Goal: Find specific page/section: Find specific page/section

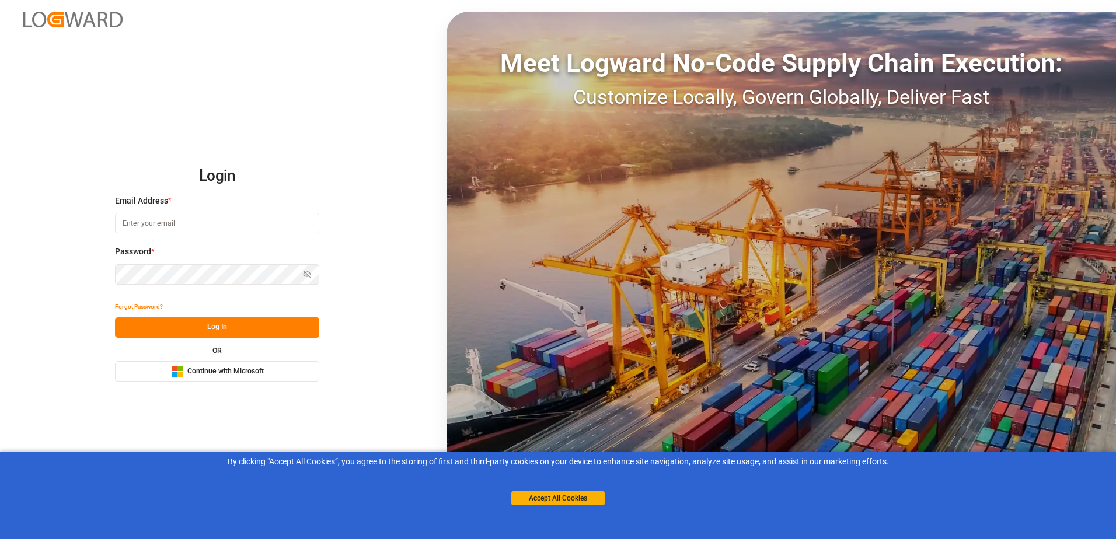
click at [252, 372] on span "Continue with Microsoft" at bounding box center [225, 371] width 76 height 11
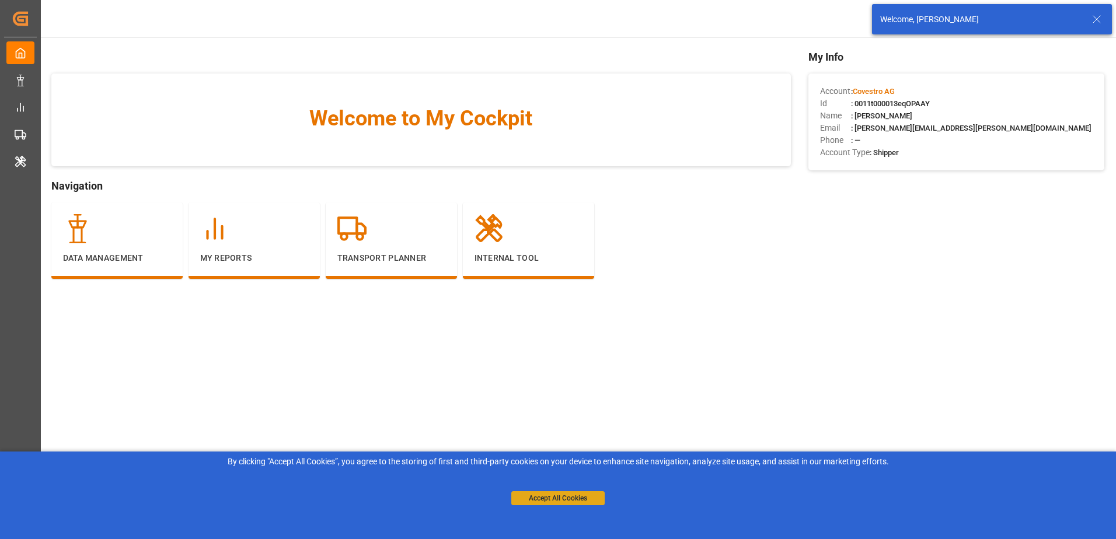
click at [588, 503] on button "Accept All Cookies" at bounding box center [557, 498] width 93 height 14
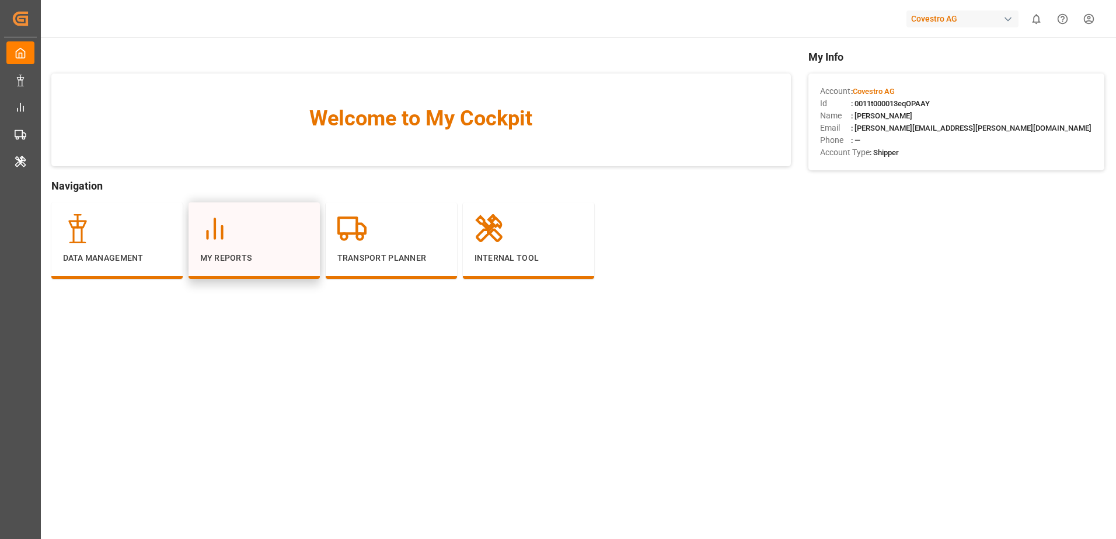
click at [248, 237] on div at bounding box center [254, 228] width 108 height 29
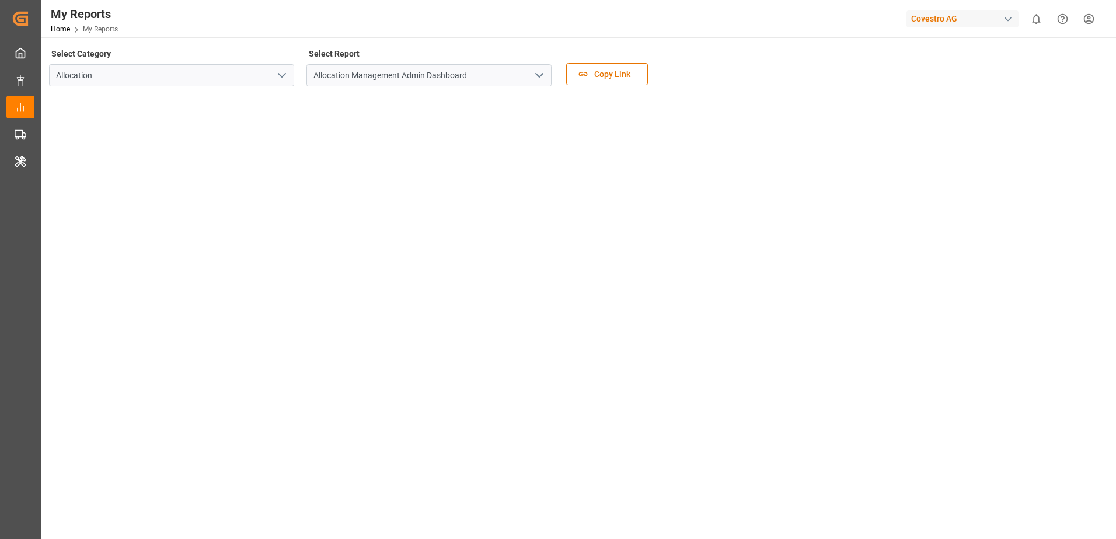
click at [541, 74] on icon "open menu" at bounding box center [539, 75] width 14 height 14
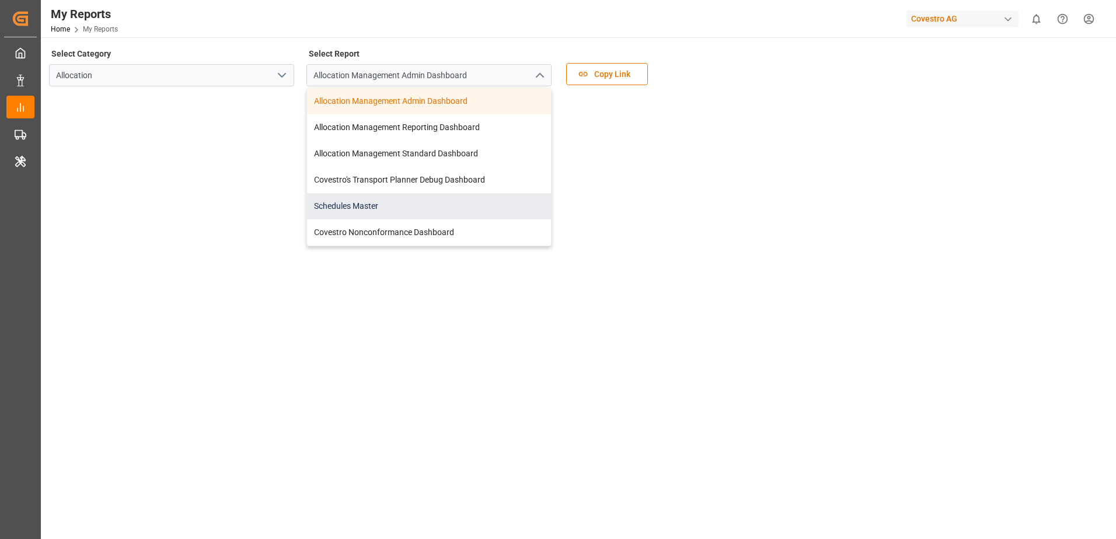
click at [476, 195] on div "Schedules Master" at bounding box center [429, 206] width 244 height 26
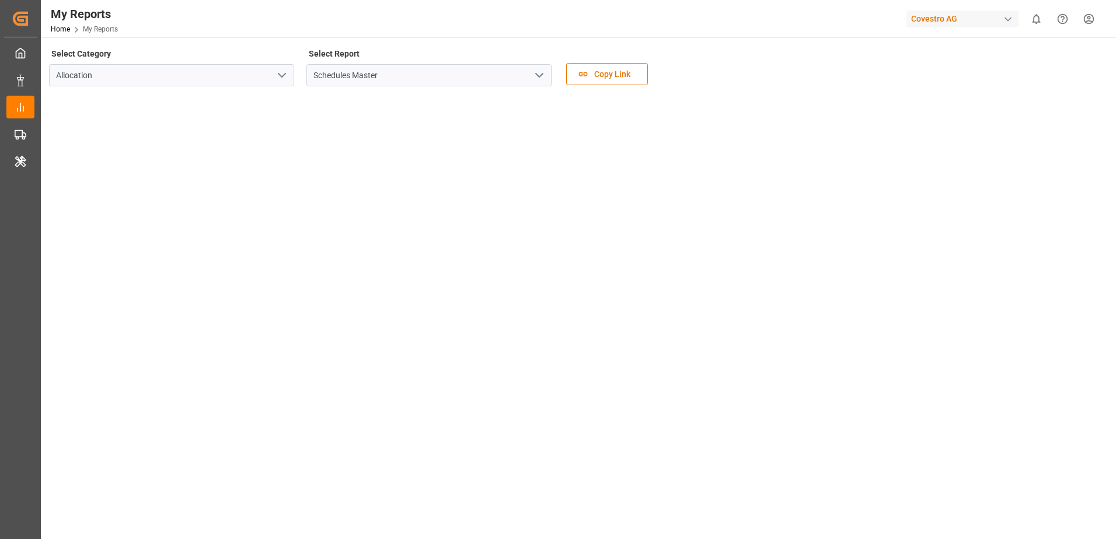
click at [974, 76] on div "Select Category Allocation Select Report Schedules Master Copy Link" at bounding box center [577, 70] width 1056 height 49
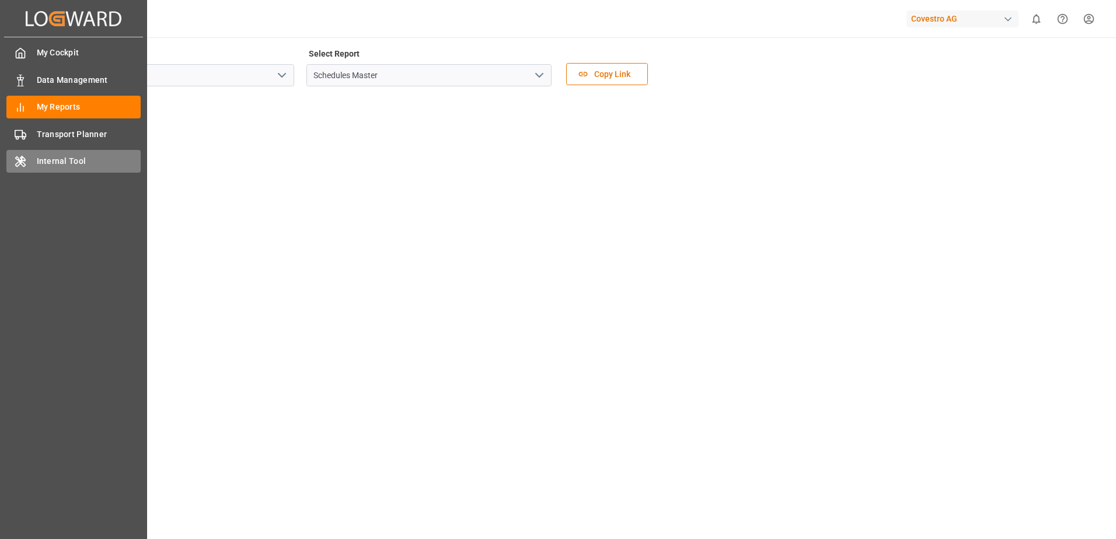
click at [37, 156] on span "Internal Tool" at bounding box center [89, 161] width 104 height 12
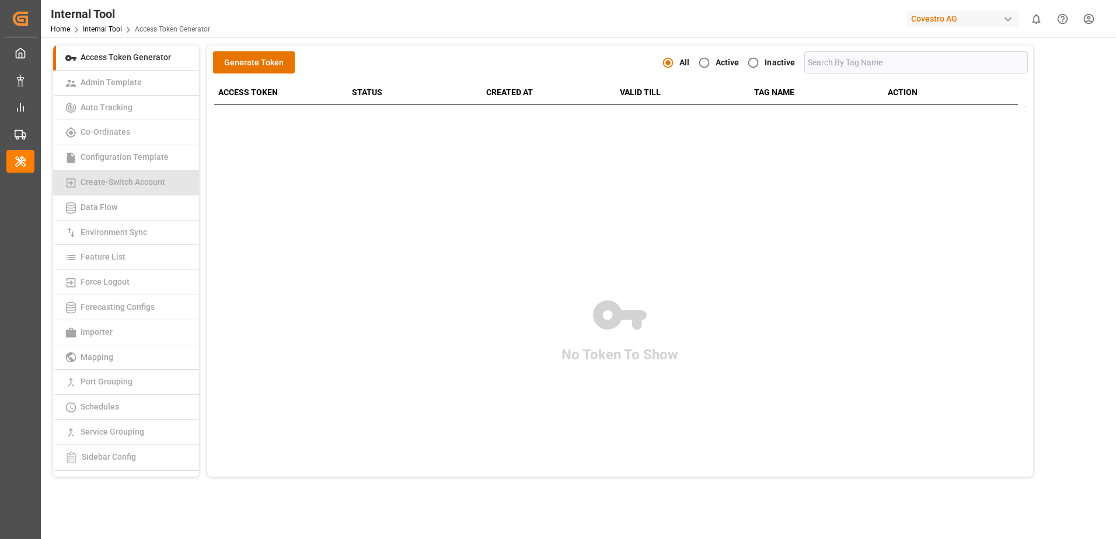
scroll to position [117, 0]
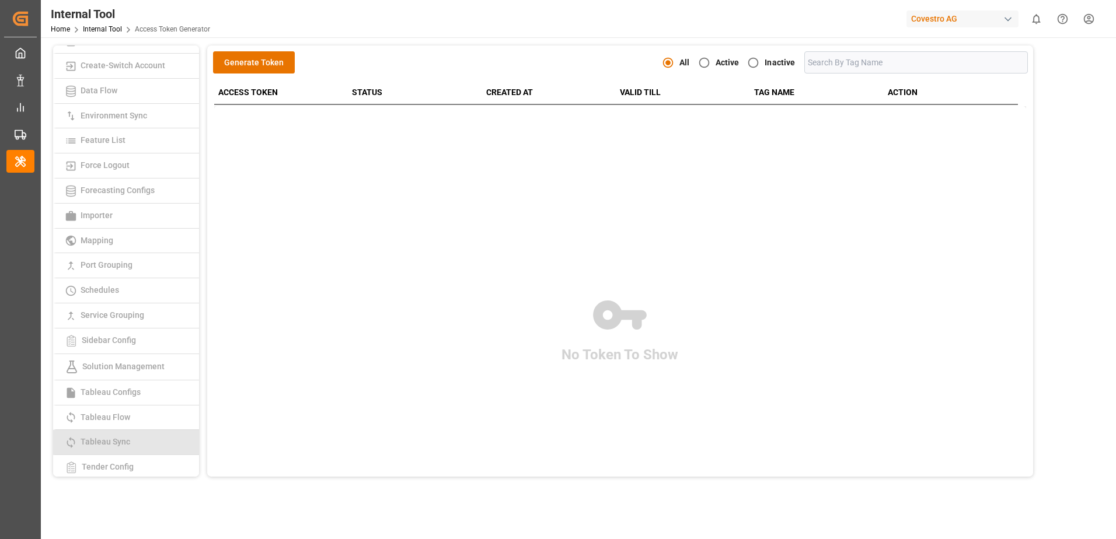
click at [141, 439] on link "Tableau Sync" at bounding box center [126, 442] width 146 height 25
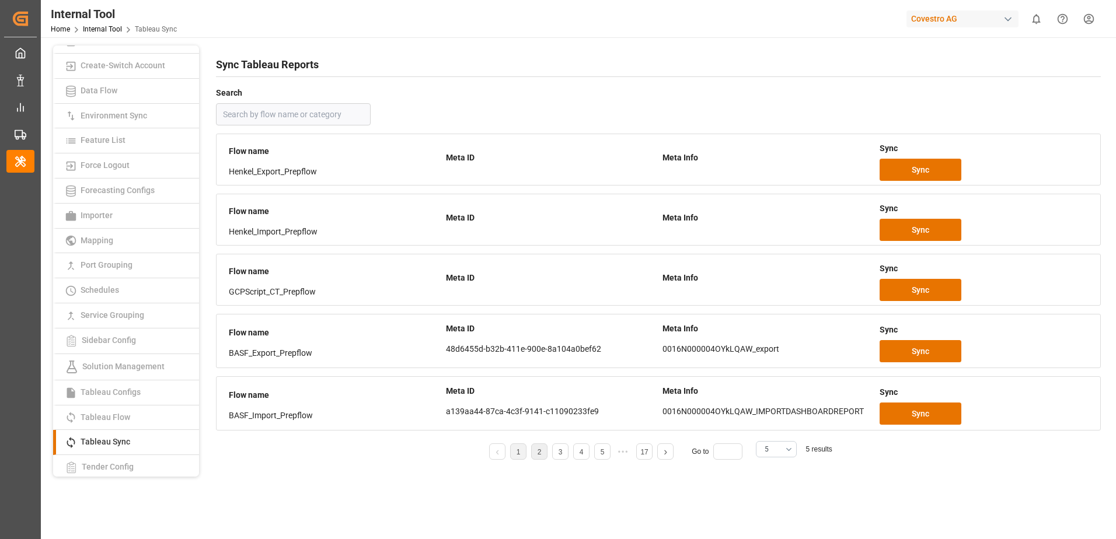
click at [536, 451] on li "2" at bounding box center [539, 451] width 16 height 16
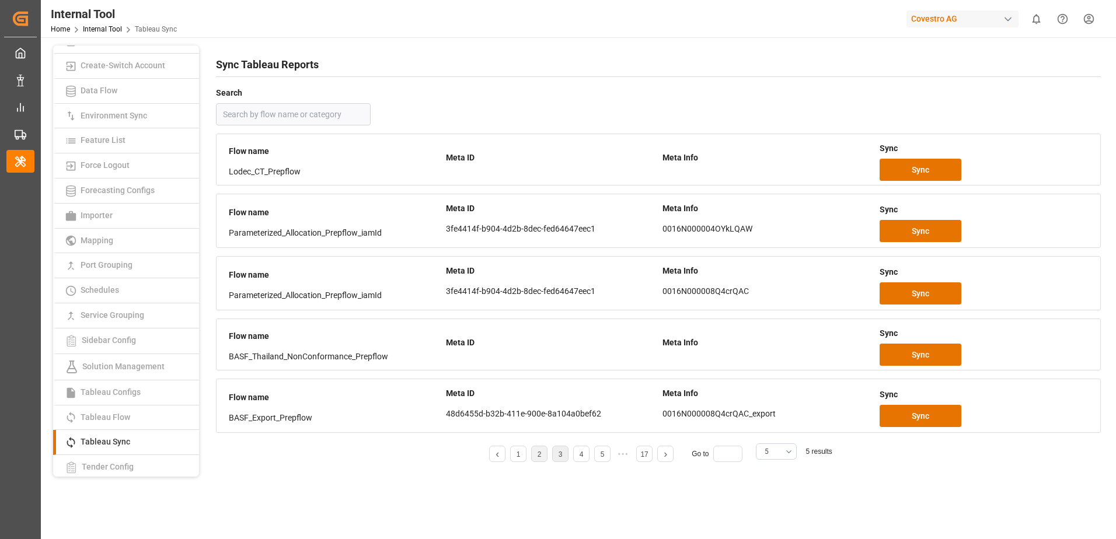
click at [557, 452] on li "3" at bounding box center [560, 454] width 16 height 16
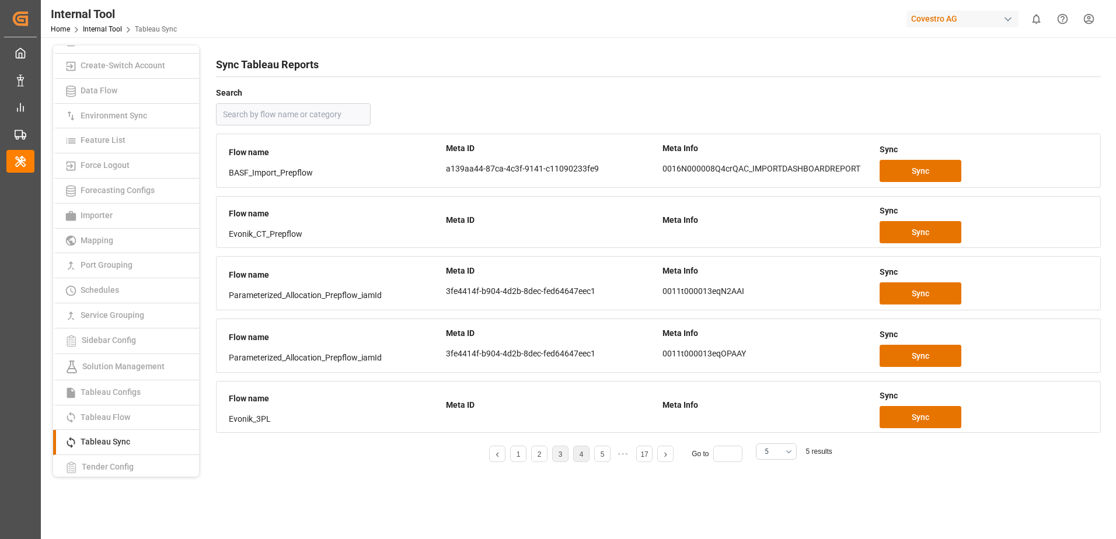
click at [585, 455] on li "4" at bounding box center [581, 454] width 16 height 16
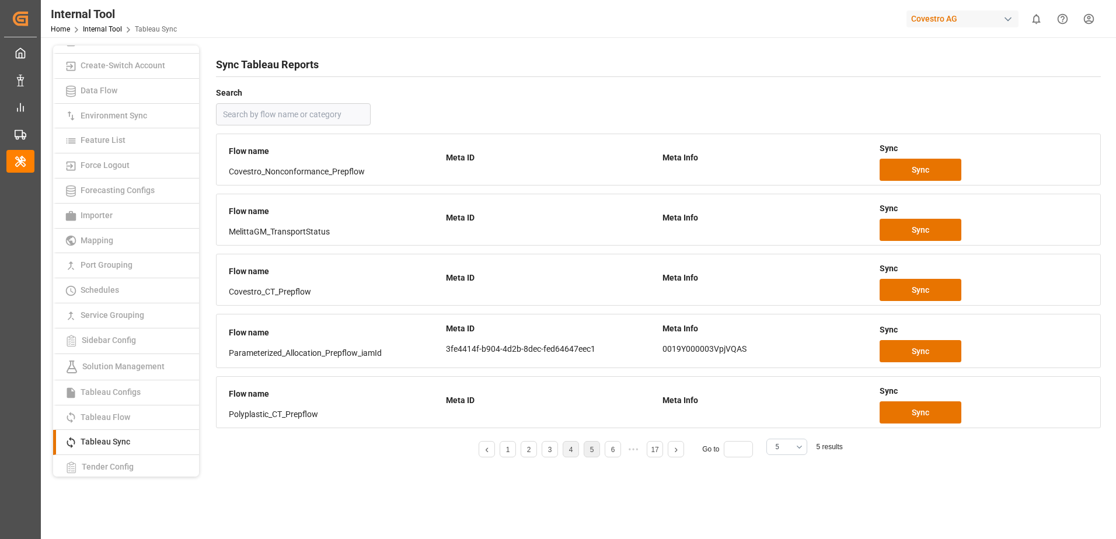
click at [591, 452] on link "5" at bounding box center [592, 450] width 4 height 8
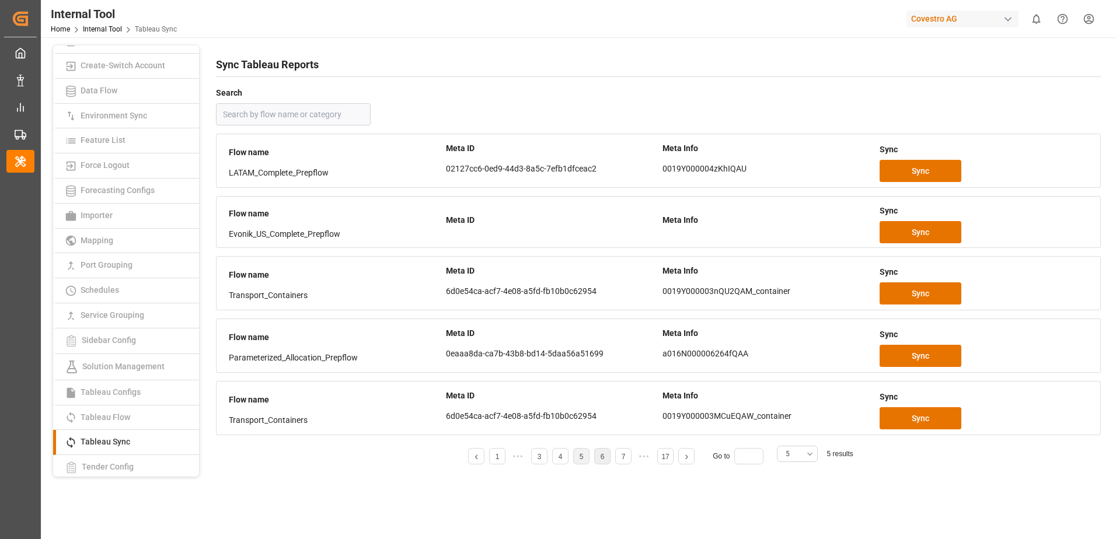
click at [606, 459] on li "6" at bounding box center [602, 456] width 16 height 16
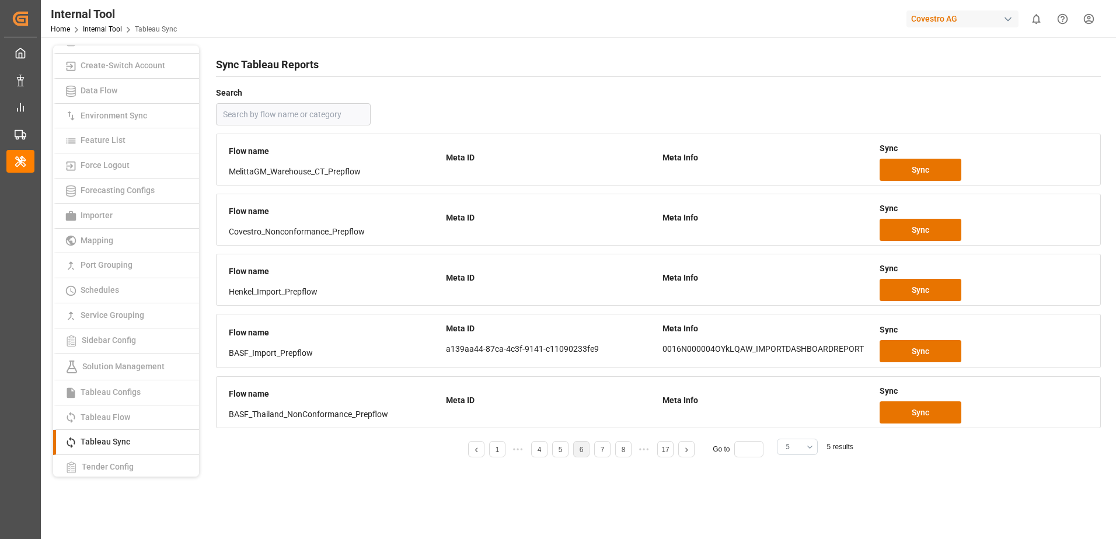
click at [812, 448] on button "5" at bounding box center [797, 447] width 41 height 16
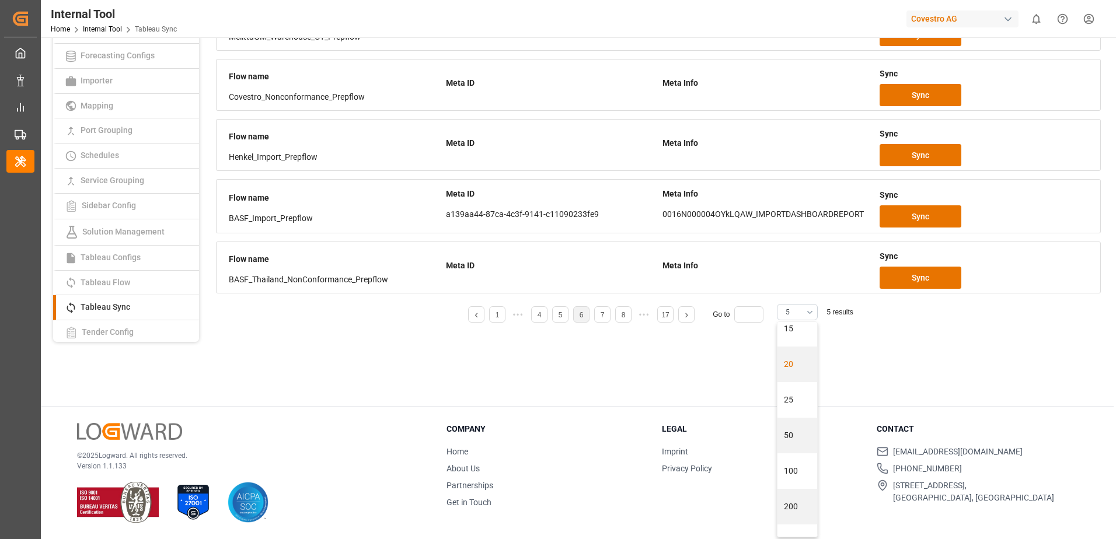
scroll to position [106, 0]
click at [792, 513] on div "500" at bounding box center [797, 519] width 40 height 36
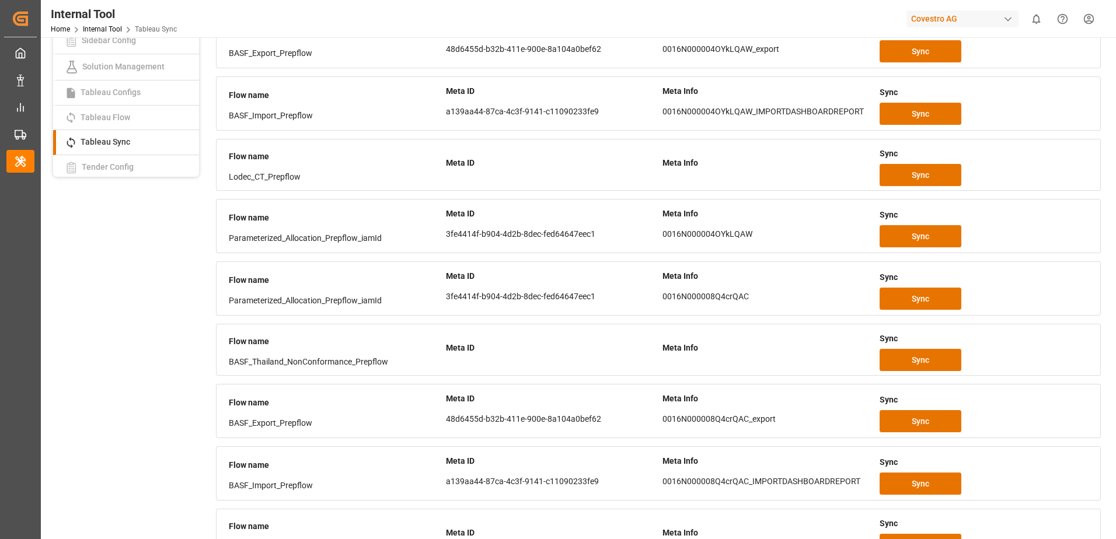
scroll to position [0, 0]
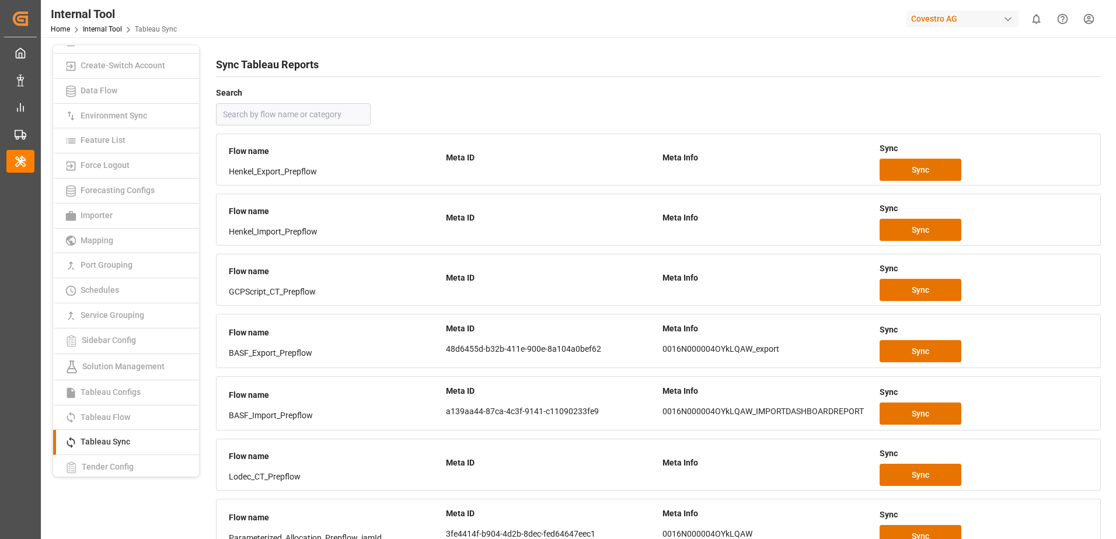
click at [283, 119] on input "text" at bounding box center [293, 114] width 155 height 22
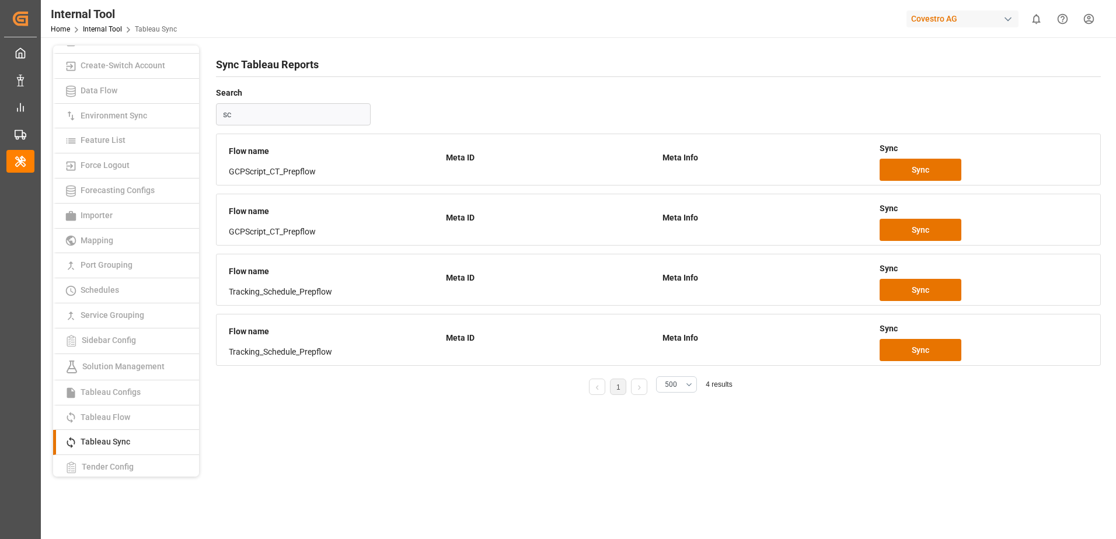
type input "s"
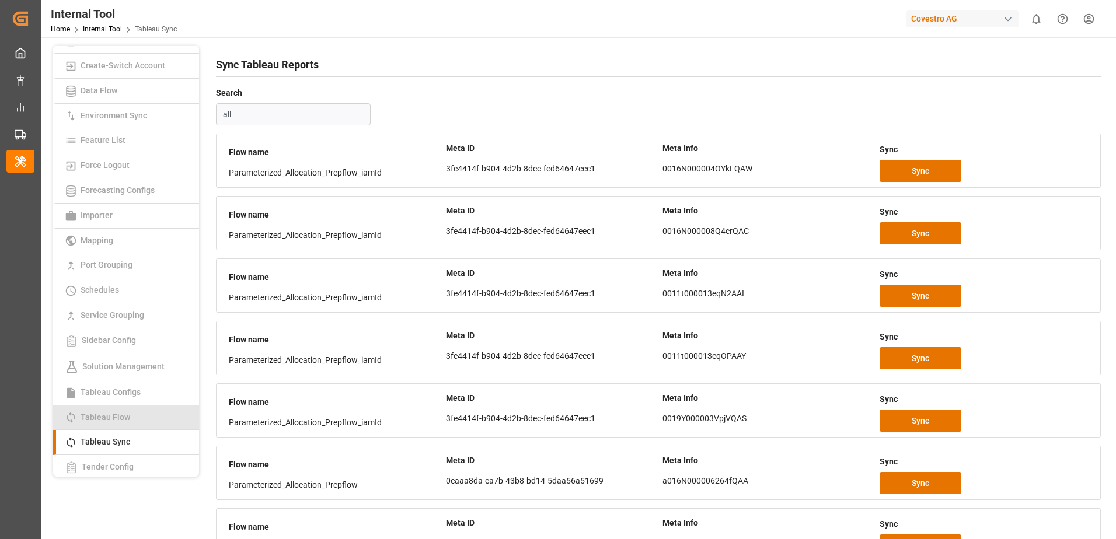
type input "all"
click at [124, 415] on span "Tableau Flow" at bounding box center [105, 417] width 57 height 9
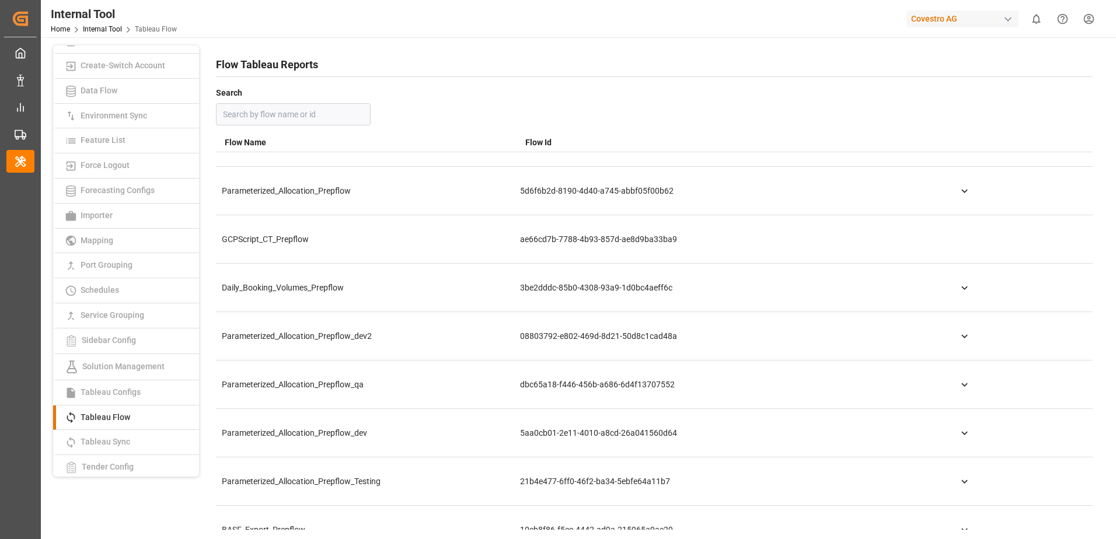
scroll to position [350, 0]
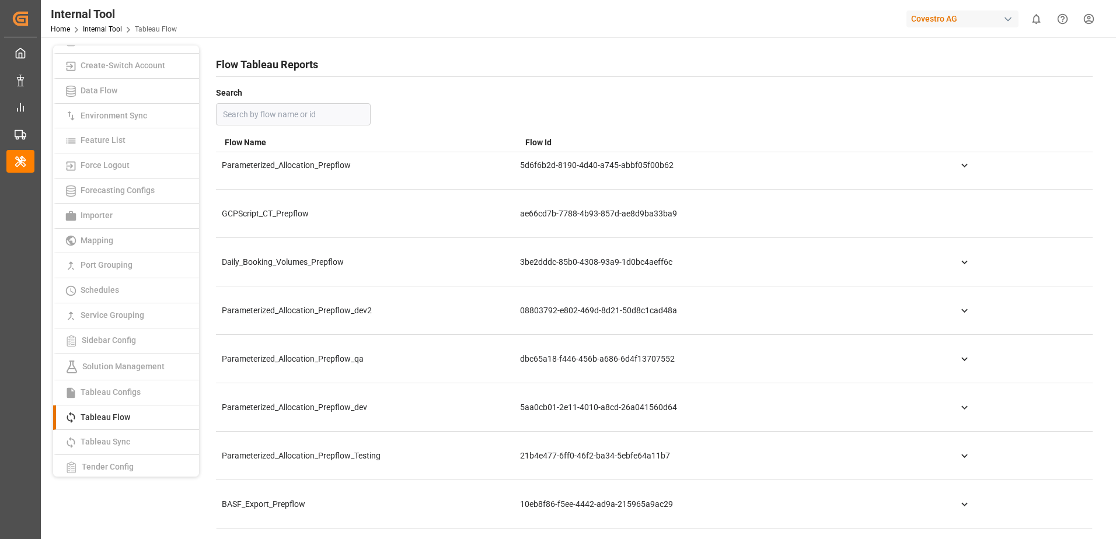
click at [963, 410] on icon at bounding box center [964, 407] width 12 height 12
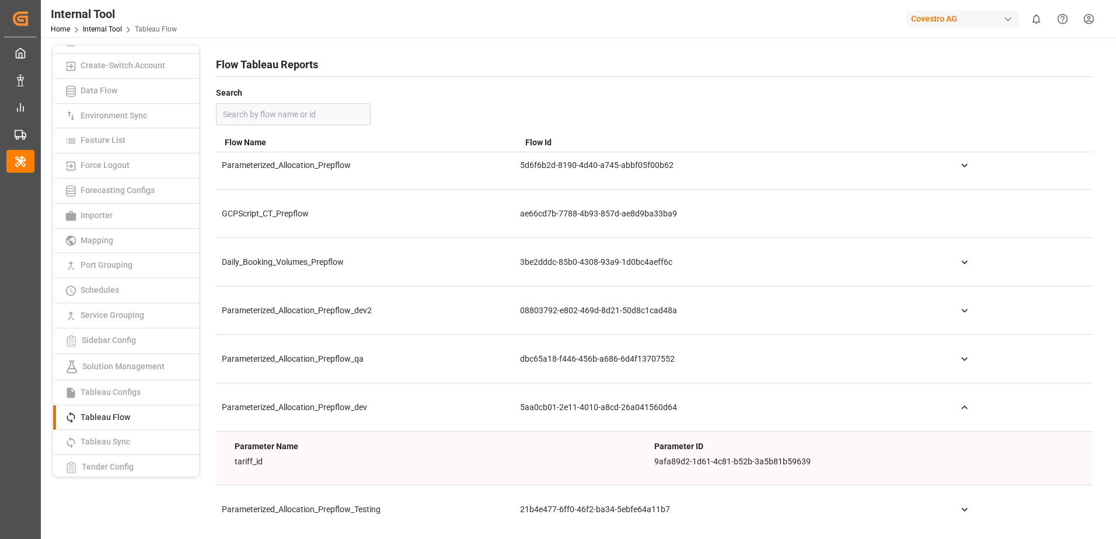
click at [963, 410] on icon at bounding box center [964, 407] width 12 height 12
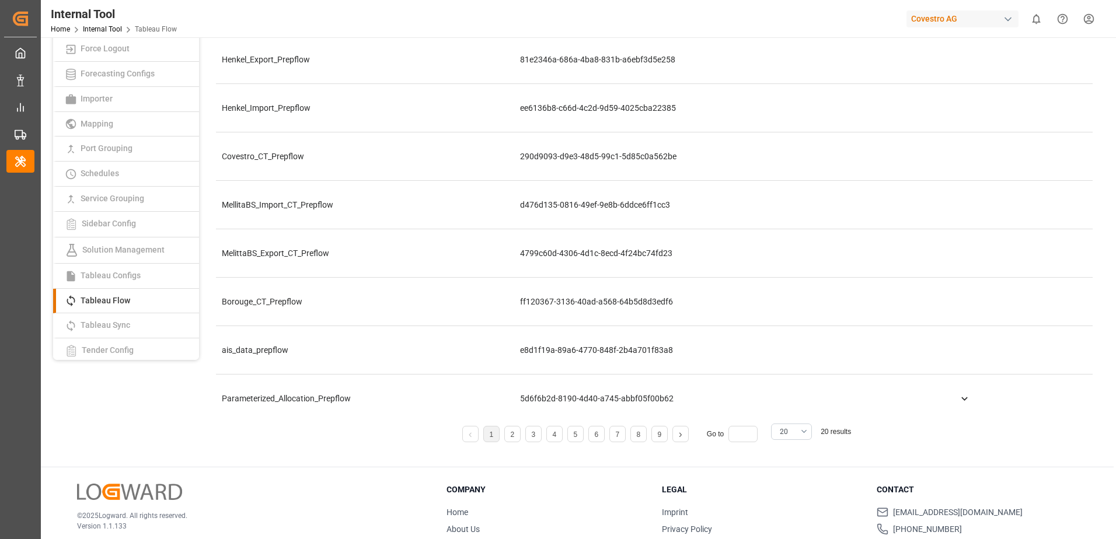
scroll to position [0, 0]
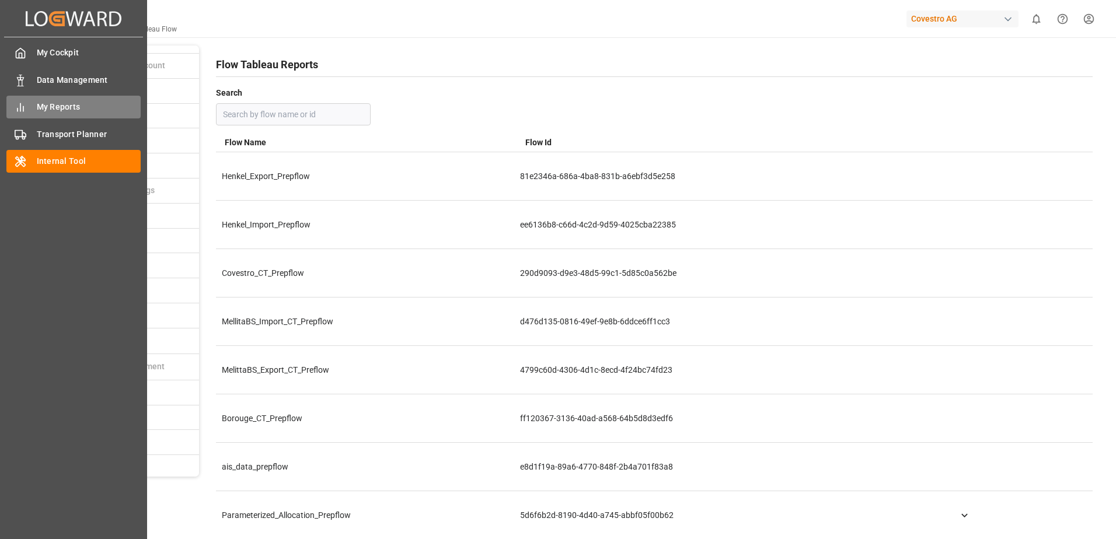
click at [39, 104] on span "My Reports" at bounding box center [89, 107] width 104 height 12
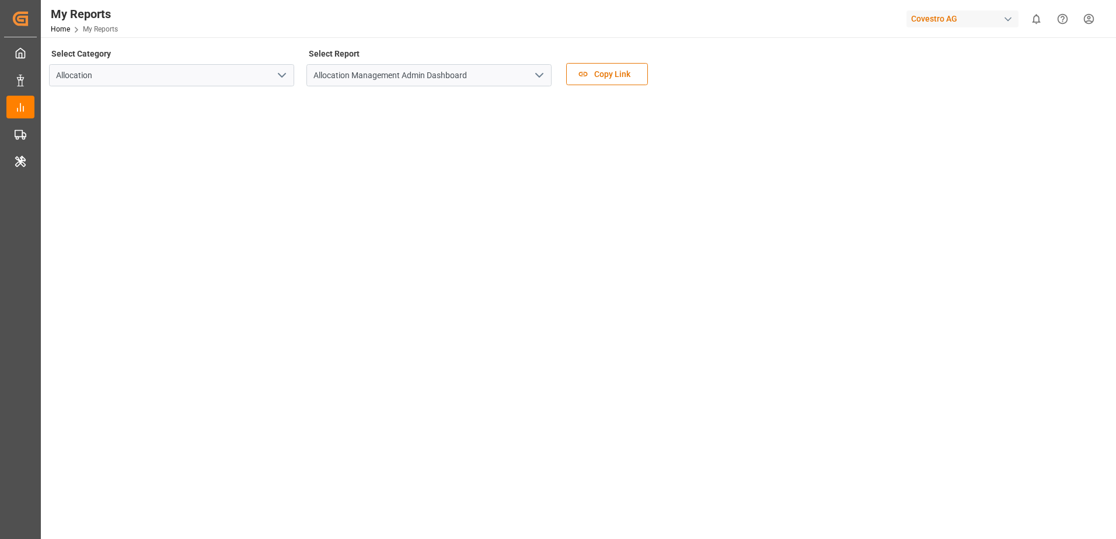
click at [539, 72] on icon "open menu" at bounding box center [539, 75] width 14 height 14
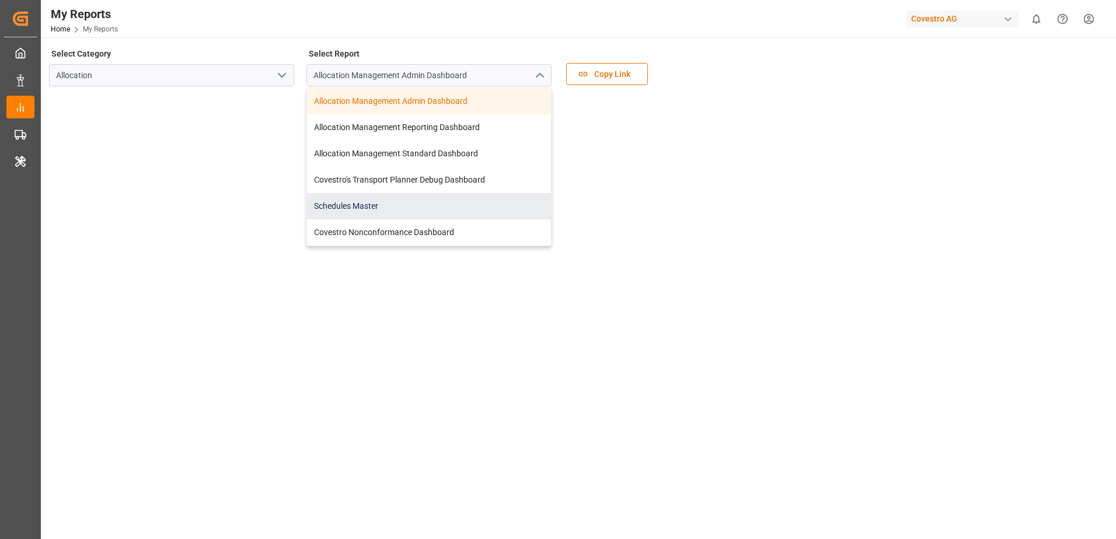
click at [448, 199] on div "Schedules Master" at bounding box center [429, 206] width 244 height 26
